Goal: Task Accomplishment & Management: Manage account settings

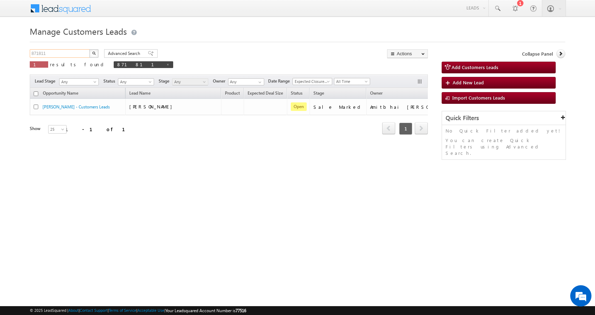
click at [38, 51] on input "871811" at bounding box center [60, 53] width 61 height 9
paste input "78"
type input "871781"
click at [89, 49] on button "button" at bounding box center [93, 53] width 9 height 9
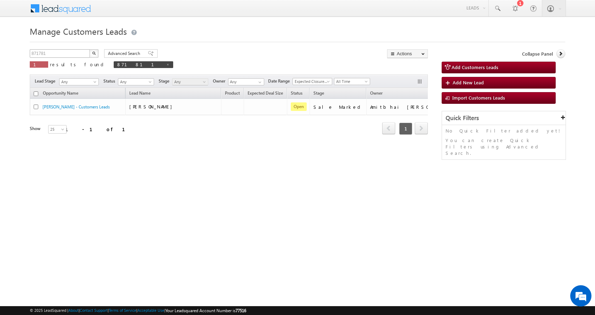
click at [89, 49] on button "button" at bounding box center [93, 53] width 9 height 9
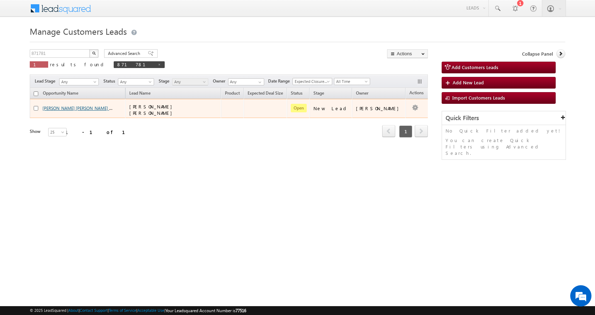
click at [63, 107] on link "CHANDRA SINGH CHANDRA SINGH - Customers Leads" at bounding box center [93, 108] width 101 height 6
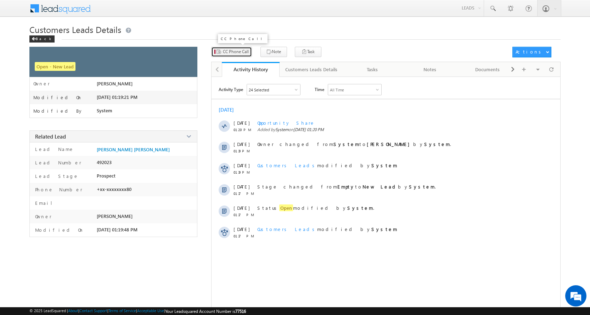
click at [246, 56] on button "CC Phone Call" at bounding box center [231, 52] width 41 height 10
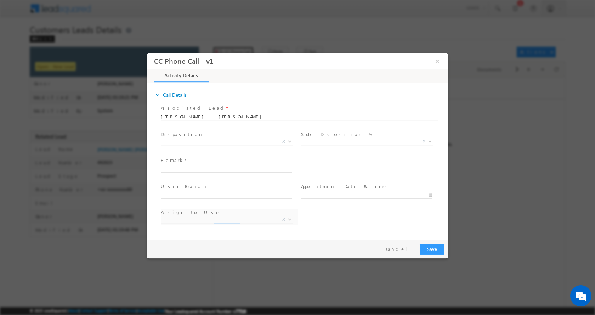
select select "[PERSON_NAME][EMAIL_ADDRESS][PERSON_NAME][DOMAIN_NAME]"
click at [173, 171] on input "text" at bounding box center [226, 168] width 131 height 7
type input "[PERSON_NAME]-8218715480-HOME CONSTRUCTION-LOAN-10 L-WIFE-40-AGE-[DEMOGRAPHIC_D…"
click at [288, 140] on b at bounding box center [290, 141] width 4 height 2
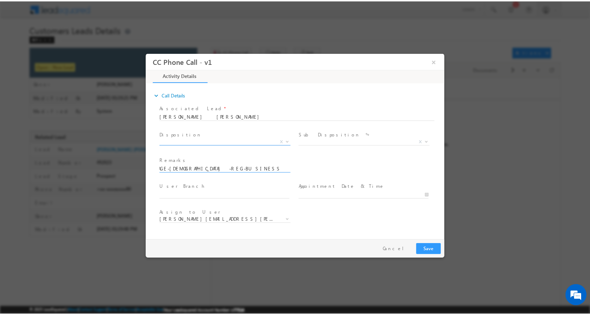
scroll to position [0, 0]
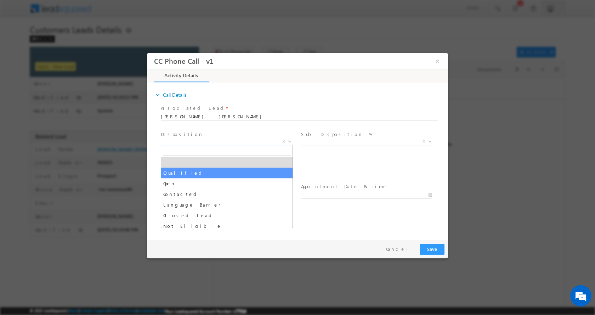
select select "Qualified"
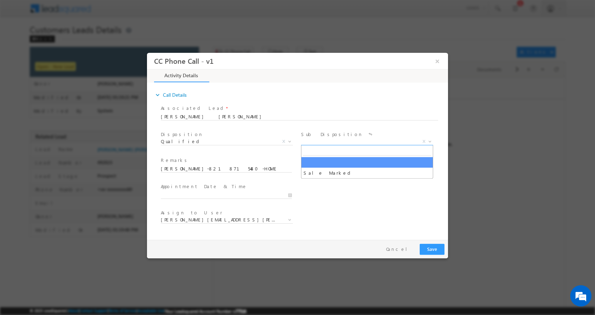
click at [429, 140] on b at bounding box center [430, 141] width 4 height 2
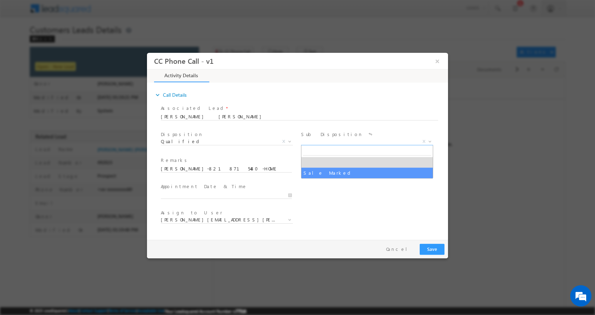
select select "Sale Marked"
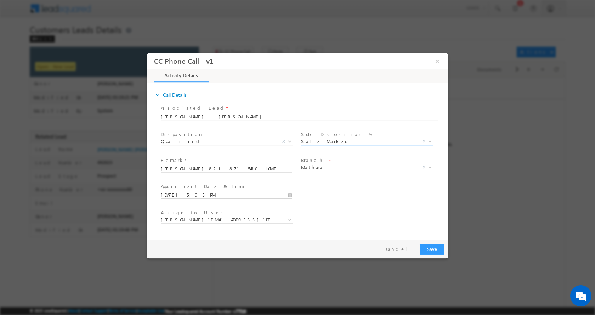
click at [291, 196] on input "[DATE] 5:05 PM" at bounding box center [226, 194] width 131 height 7
type input "[DATE] 4:05 PM"
type input "04"
click at [188, 189] on span at bounding box center [187, 188] width 5 height 5
type input "[DATE] 3:05 PM"
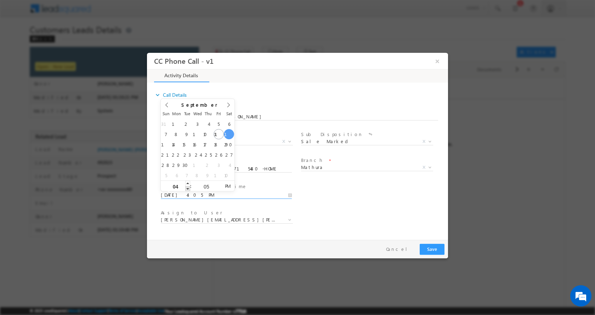
type input "03"
click at [188, 189] on span at bounding box center [187, 188] width 5 height 5
type input "[DATE] 2:05 PM"
type input "02"
click at [188, 189] on span at bounding box center [187, 188] width 5 height 5
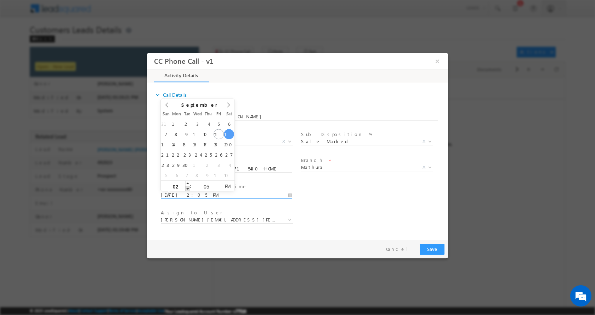
type input "[DATE] 1:05 PM"
type input "01"
click at [188, 189] on span at bounding box center [187, 188] width 5 height 5
type input "[DATE] 12:05 PM"
type input "12"
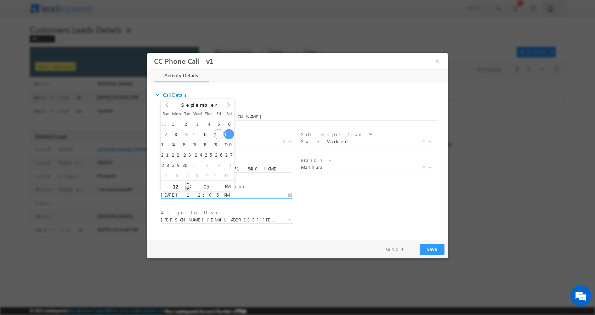
click at [188, 189] on span at bounding box center [187, 188] width 5 height 5
click at [430, 250] on button "Save" at bounding box center [432, 248] width 25 height 11
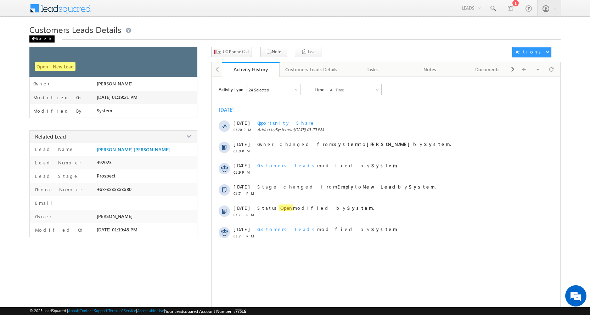
click at [38, 40] on div "Back" at bounding box center [41, 38] width 25 height 7
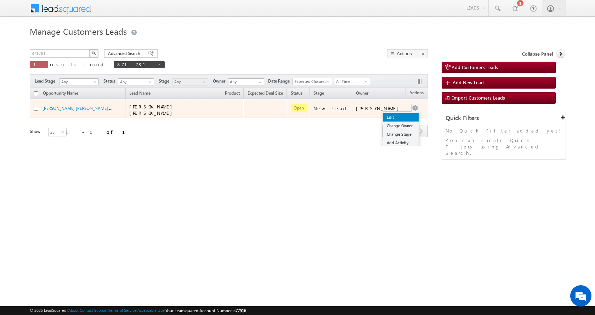
click at [392, 116] on link "Edit" at bounding box center [400, 117] width 35 height 9
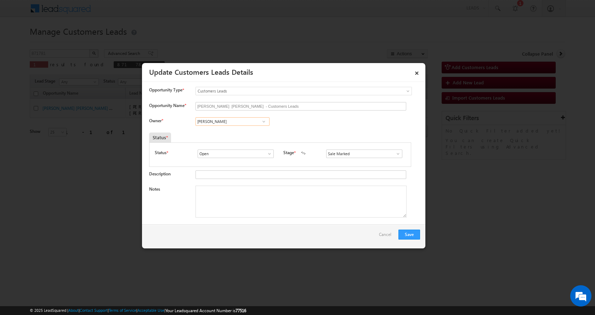
click at [204, 123] on input "Himanshu Singh" at bounding box center [233, 121] width 74 height 9
paste input "[PERSON_NAME]"
click at [217, 133] on span "santosh.kumar2@sgrlimited.in" at bounding box center [230, 135] width 64 height 5
type input "[PERSON_NAME]"
click at [222, 206] on textarea "Notes" at bounding box center [301, 202] width 211 height 32
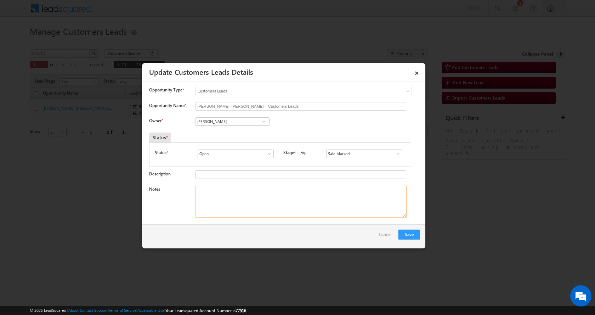
click at [242, 208] on textarea "Notes" at bounding box center [301, 202] width 211 height 32
paste textarea "CHANDRA SINGH-8218715480-HOME CONSTRUCTION-LOAN-10 L-WIFE-40-AGE-45 -REG-BUSINE…"
type textarea "CHANDRA SINGH-8218715480-HOME CONSTRUCTION-LOAN-10 L-WIFE-40-AGE-45 -REG-BUSINE…"
click at [408, 234] on button "Save" at bounding box center [410, 235] width 22 height 10
